Goal: Information Seeking & Learning: Learn about a topic

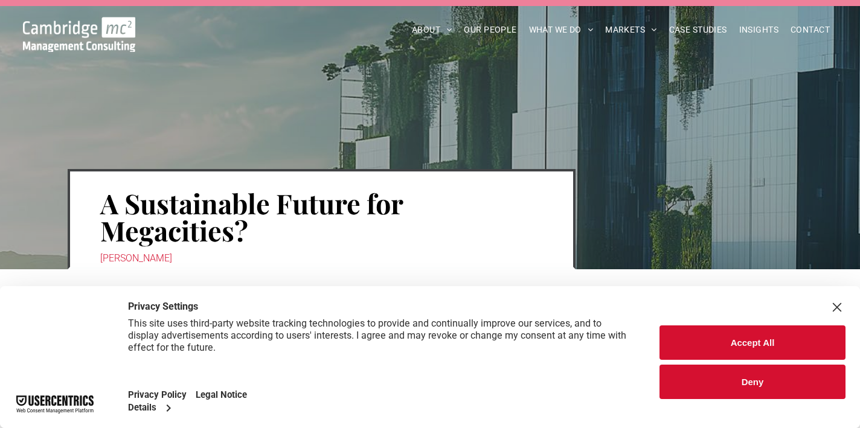
click at [710, 340] on button "Accept All" at bounding box center [752, 342] width 186 height 34
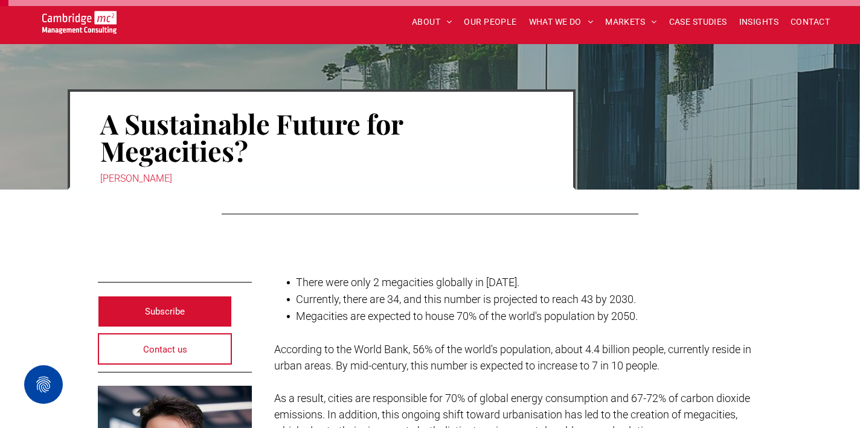
scroll to position [80, 0]
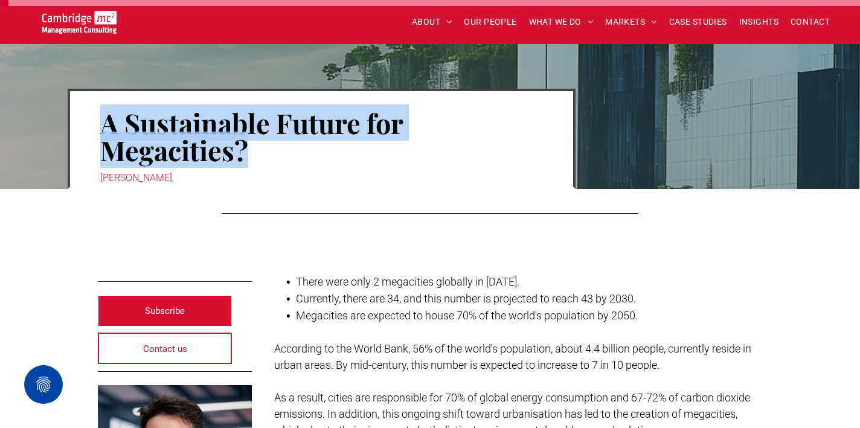
drag, startPoint x: 104, startPoint y: 125, endPoint x: 247, endPoint y: 159, distance: 146.5
click at [247, 159] on h1 "A Sustainable Future for Megacities?" at bounding box center [321, 136] width 443 height 57
copy h1 "A Sustainable Future for Megacities?"
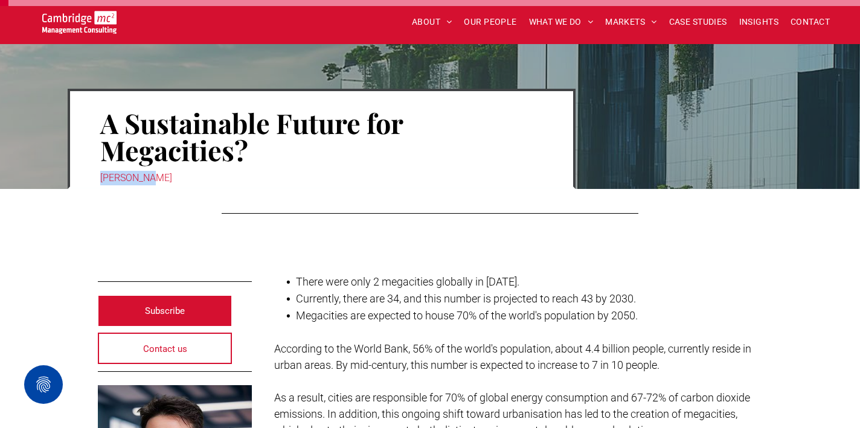
drag, startPoint x: 146, startPoint y: 178, endPoint x: 102, endPoint y: 182, distance: 44.3
click at [102, 182] on div "[PERSON_NAME]" at bounding box center [321, 178] width 443 height 17
copy div "[PERSON_NAME]"
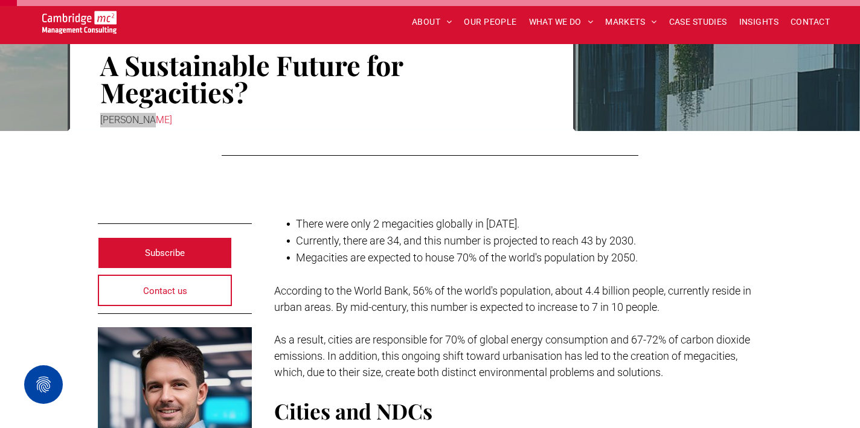
scroll to position [152, 0]
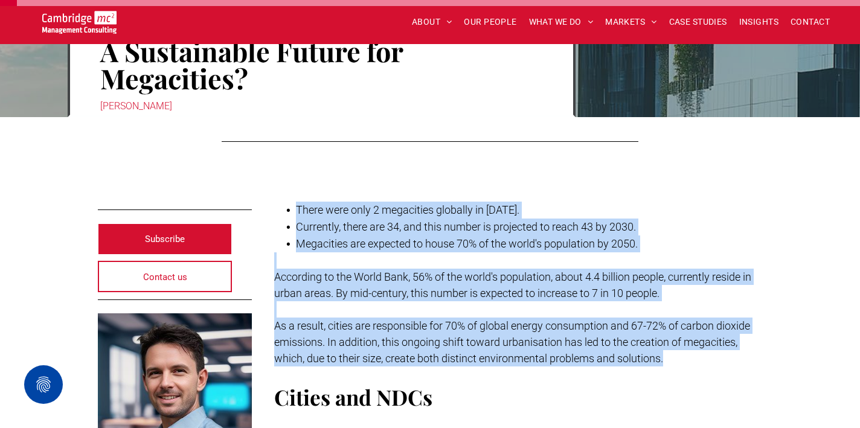
drag, startPoint x: 667, startPoint y: 358, endPoint x: 292, endPoint y: 210, distance: 403.4
copy div "There were only 2 megacities globally in [DATE]. Currently, there are 34, and t…"
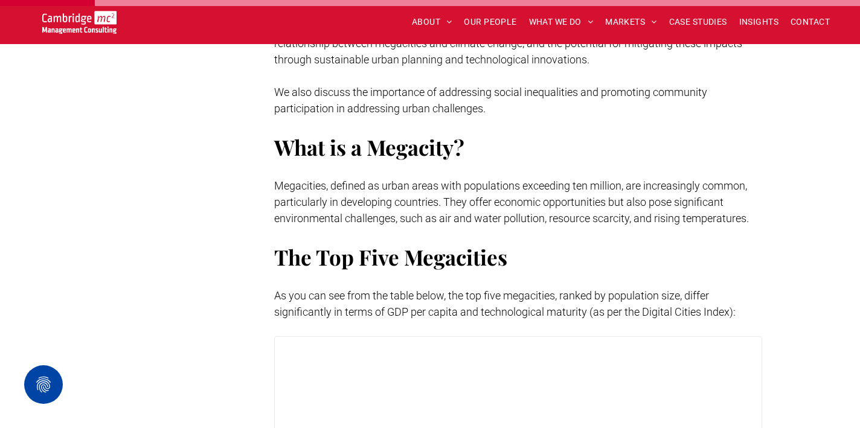
scroll to position [695, 0]
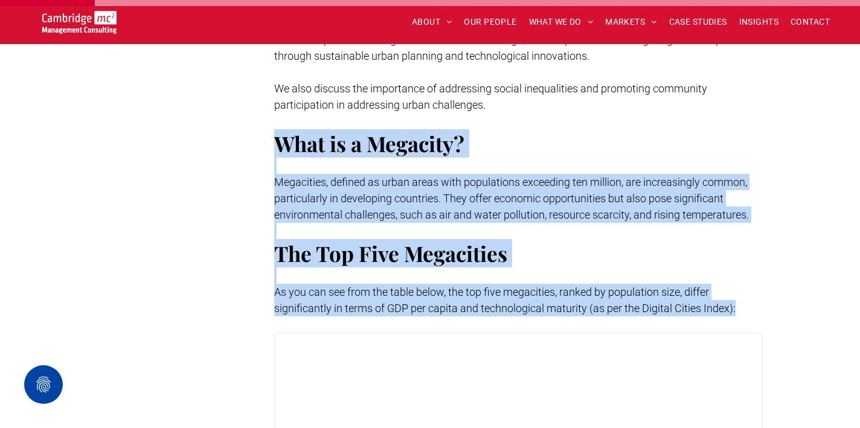
drag, startPoint x: 275, startPoint y: 141, endPoint x: 748, endPoint y: 312, distance: 502.6
copy div "What is a Megacity? Megacities, defined as urban areas with populations exceedi…"
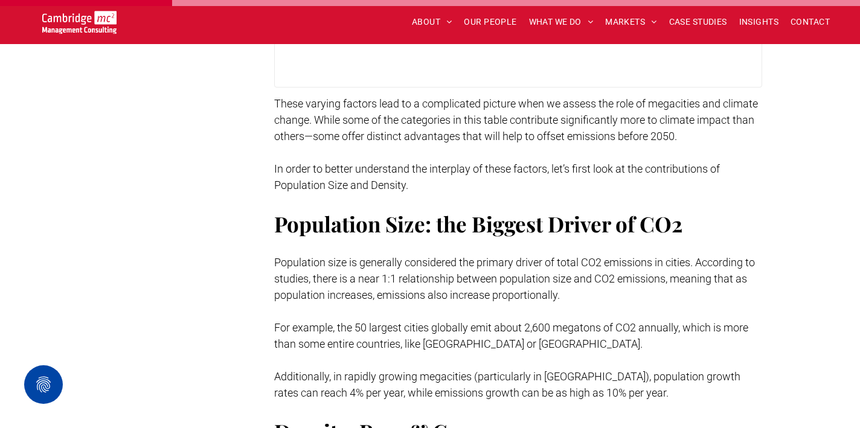
scroll to position [1216, 0]
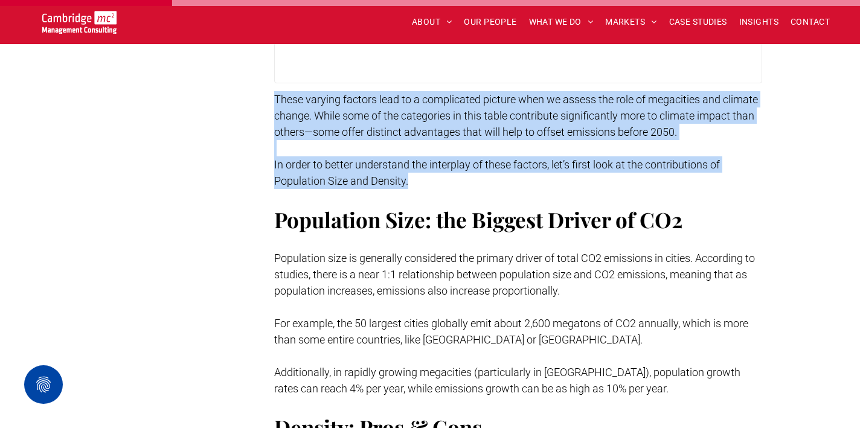
drag, startPoint x: 276, startPoint y: 98, endPoint x: 412, endPoint y: 181, distance: 159.3
copy div "These varying factors lead to a complicated picture when we assess the role of …"
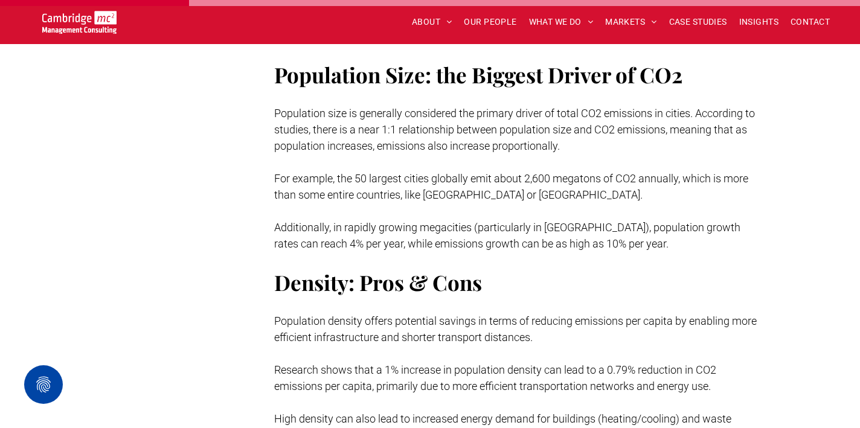
scroll to position [1312, 0]
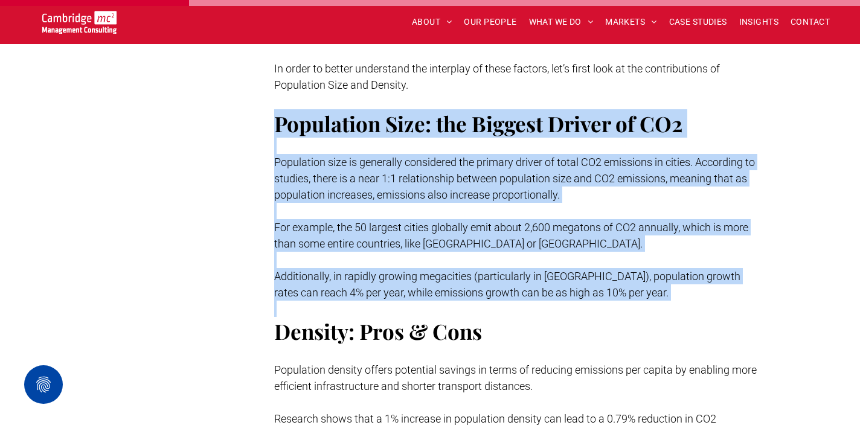
drag, startPoint x: 277, startPoint y: 124, endPoint x: 607, endPoint y: 308, distance: 377.7
copy div "Population Size: the Biggest Driver of CO2 Population size is generally conside…"
click at [478, 216] on p at bounding box center [518, 211] width 489 height 16
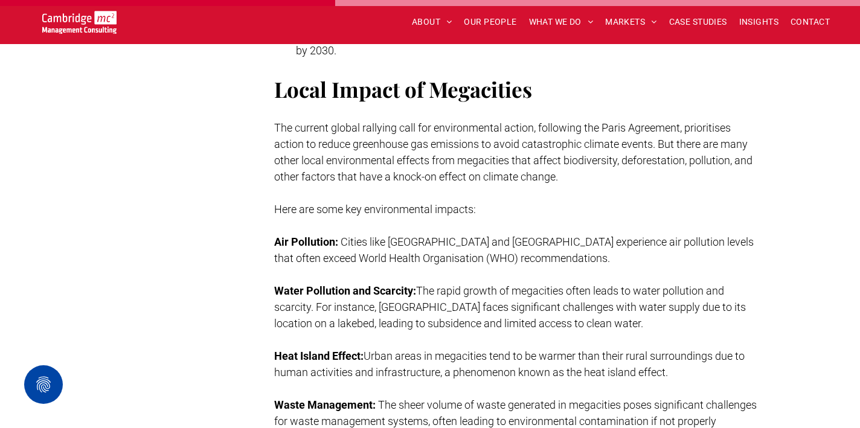
scroll to position [2315, 0]
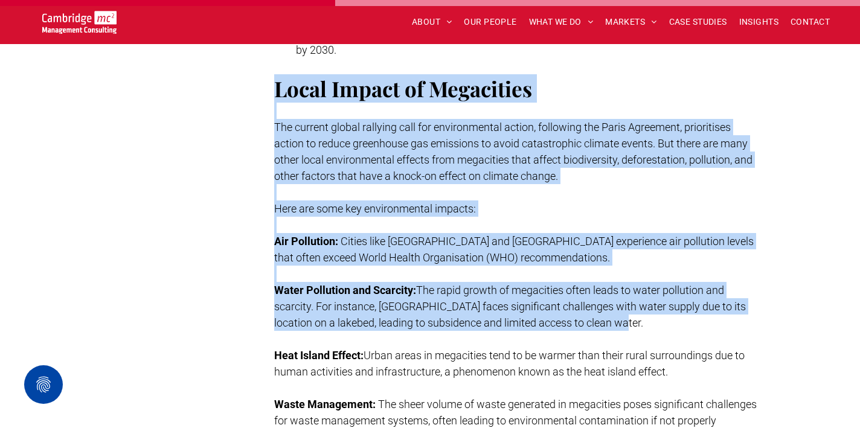
drag, startPoint x: 275, startPoint y: 85, endPoint x: 610, endPoint y: 316, distance: 406.4
copy div "Local Impact of Megacities The current global rallying call for environmental a…"
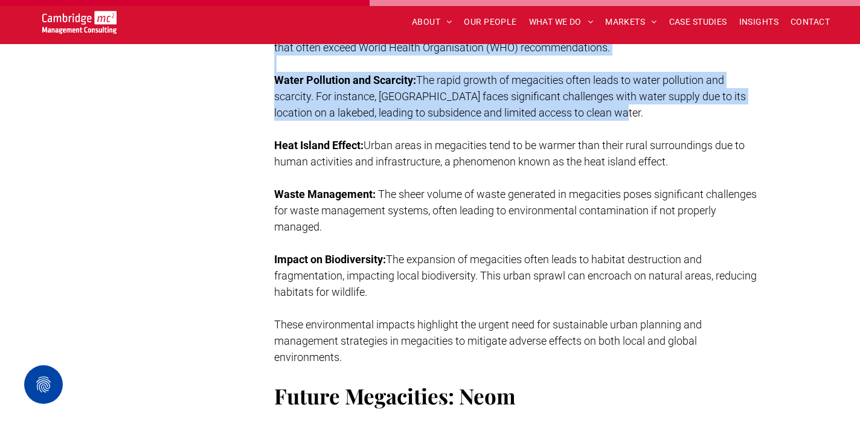
scroll to position [2528, 0]
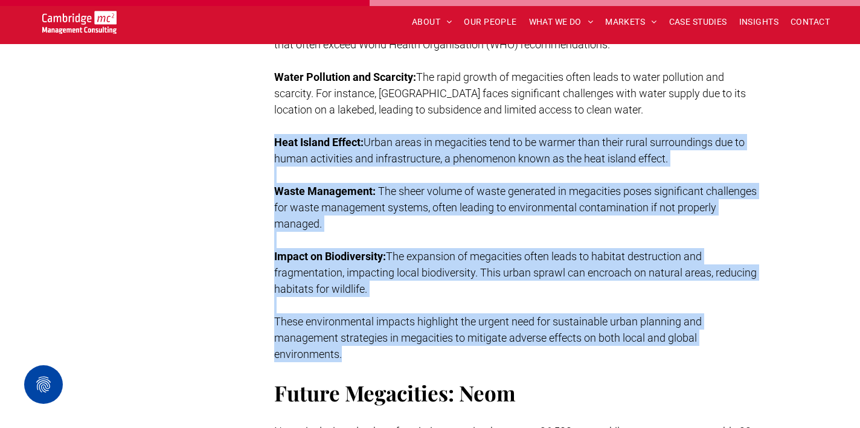
drag, startPoint x: 274, startPoint y: 140, endPoint x: 354, endPoint y: 352, distance: 226.5
click at [354, 352] on div "These varying factors lead to a complicated picture when we assess the role of …" at bounding box center [518, 354] width 489 height 3152
copy div "Heat Island Effect: Urban areas in megacities tend to be warmer than their rura…"
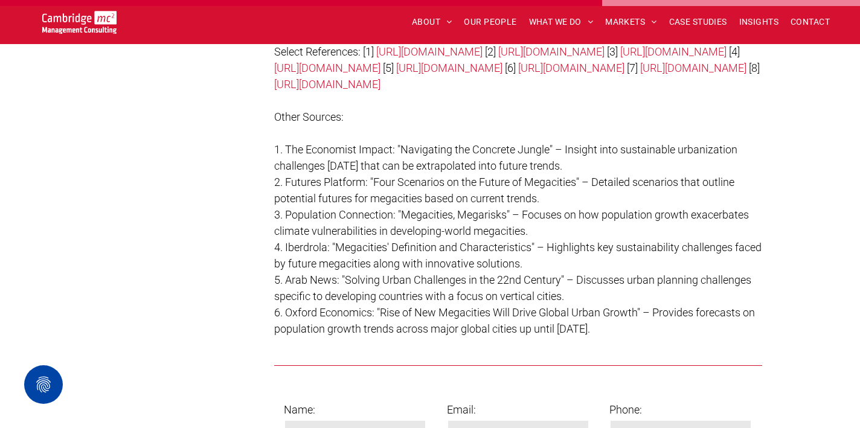
scroll to position [4122, 0]
